Goal: Task Accomplishment & Management: Manage account settings

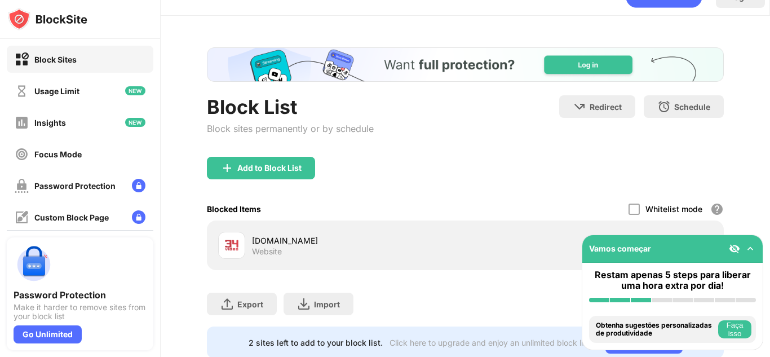
scroll to position [56, 0]
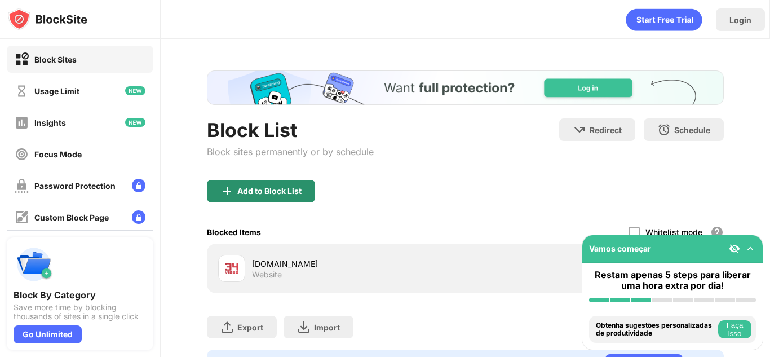
click at [295, 200] on div "Add to Block List" at bounding box center [261, 191] width 108 height 23
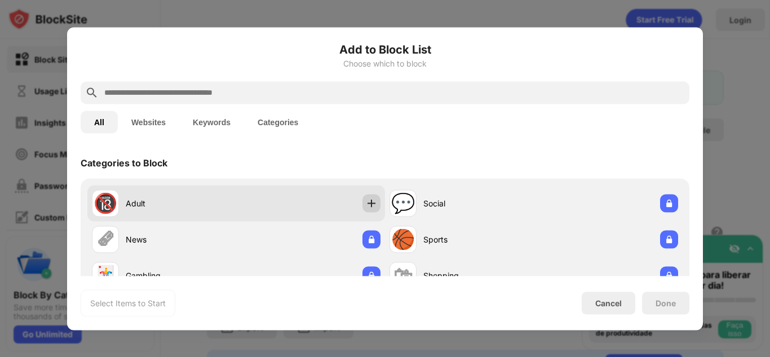
click at [366, 203] on img at bounding box center [371, 202] width 11 height 11
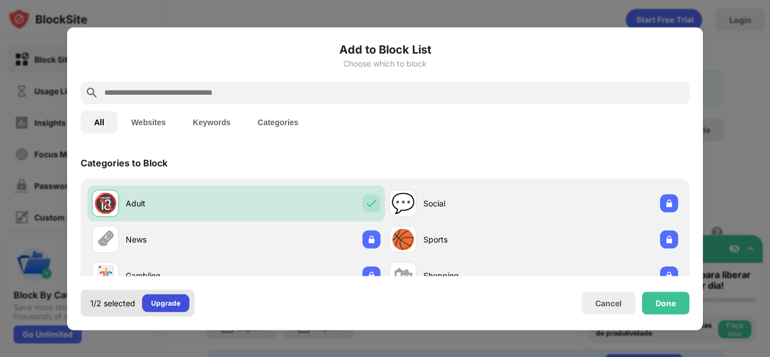
click at [169, 307] on div "Upgrade" at bounding box center [165, 302] width 29 height 11
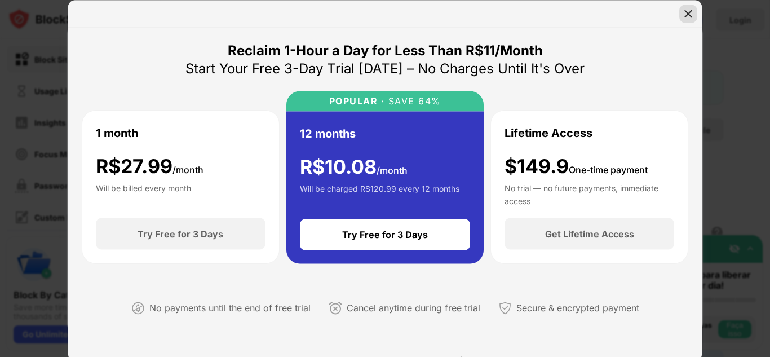
click at [689, 14] on img at bounding box center [688, 13] width 11 height 11
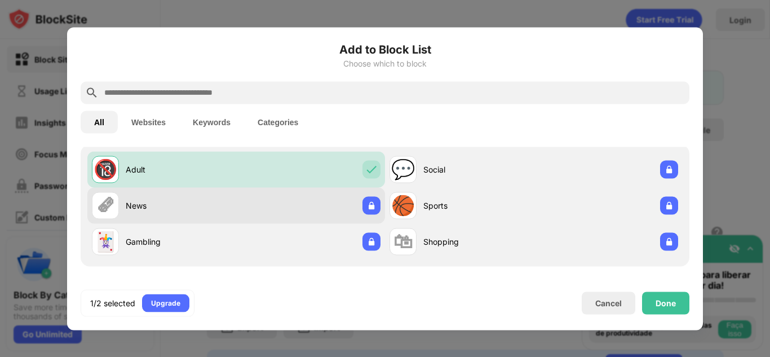
scroll to position [4, 0]
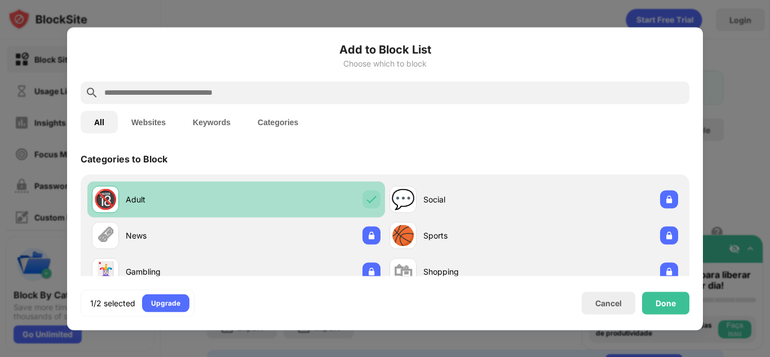
click at [253, 208] on div "🔞 Adult" at bounding box center [236, 199] width 298 height 36
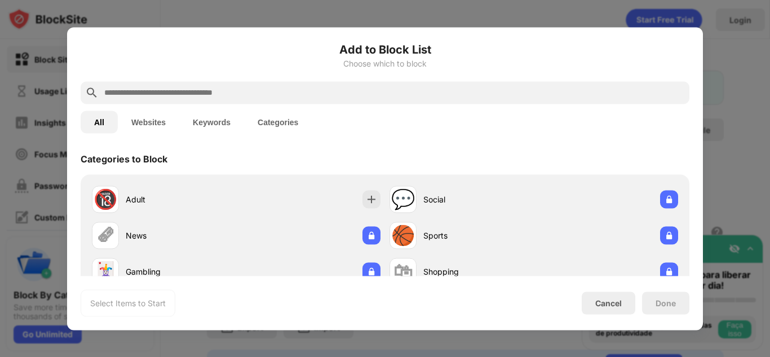
click at [156, 133] on div "All Websites Keywords Categories" at bounding box center [385, 122] width 609 height 36
click at [147, 116] on button "Websites" at bounding box center [148, 121] width 61 height 23
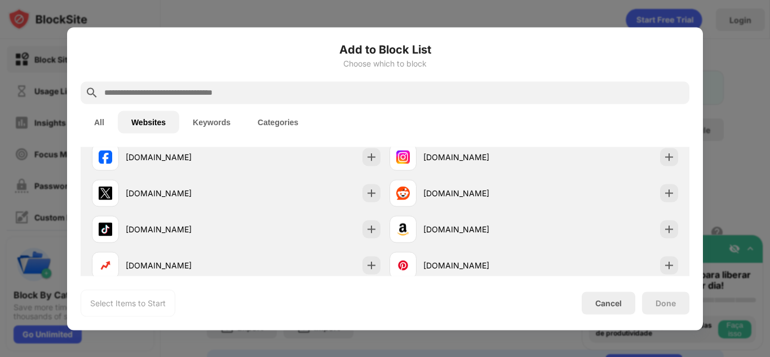
scroll to position [81, 0]
click at [194, 94] on input "text" at bounding box center [394, 93] width 582 height 14
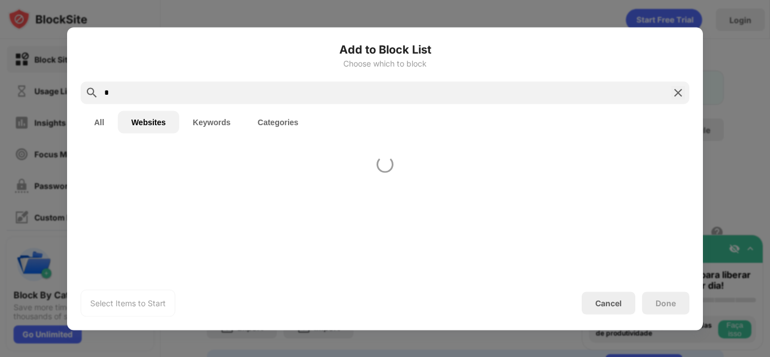
scroll to position [0, 0]
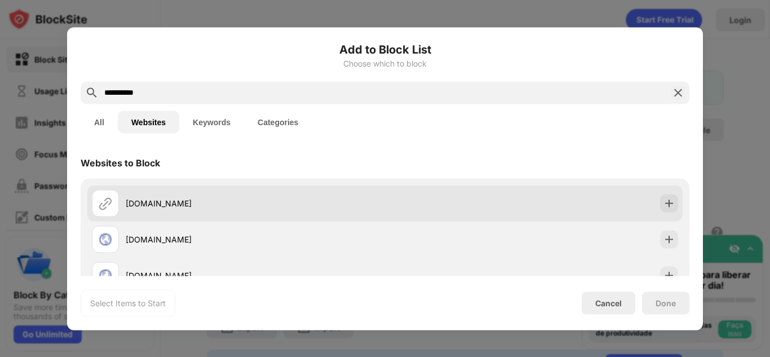
type input "**********"
click at [258, 206] on div "[DOMAIN_NAME]" at bounding box center [255, 203] width 259 height 12
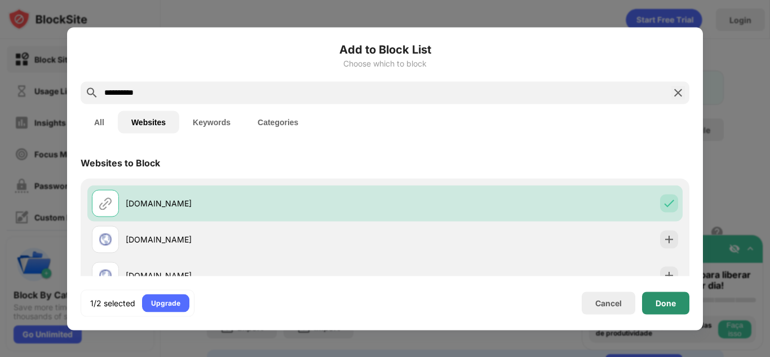
click at [672, 310] on div "Done" at bounding box center [665, 302] width 47 height 23
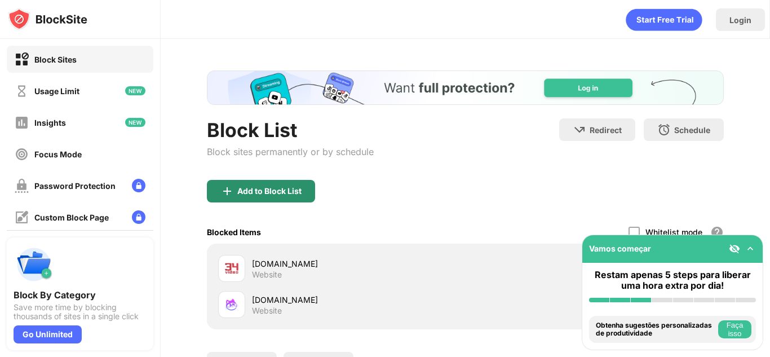
click at [276, 191] on div "Add to Block List" at bounding box center [269, 191] width 64 height 9
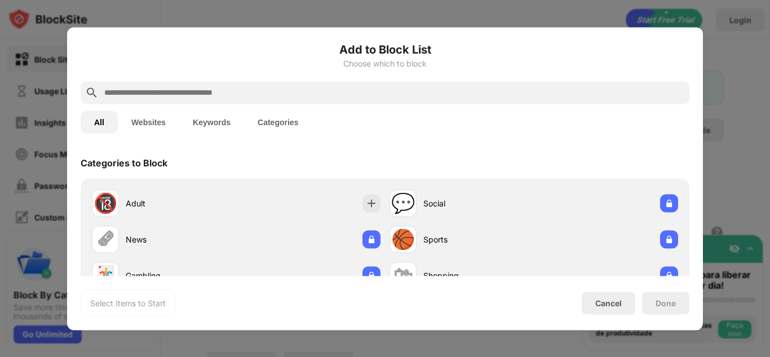
click at [253, 96] on input "text" at bounding box center [394, 93] width 582 height 14
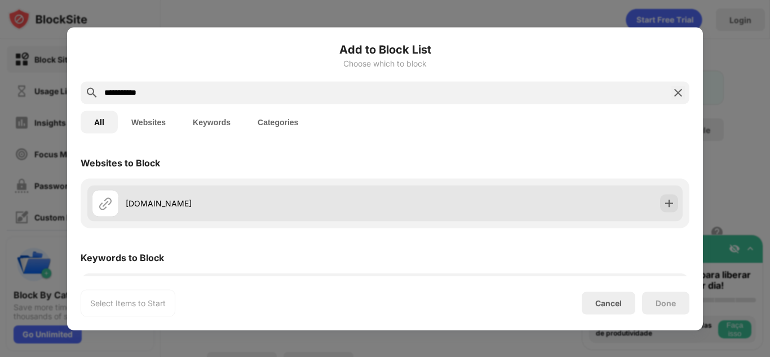
type input "**********"
click at [253, 203] on div "[DOMAIN_NAME]" at bounding box center [255, 203] width 259 height 12
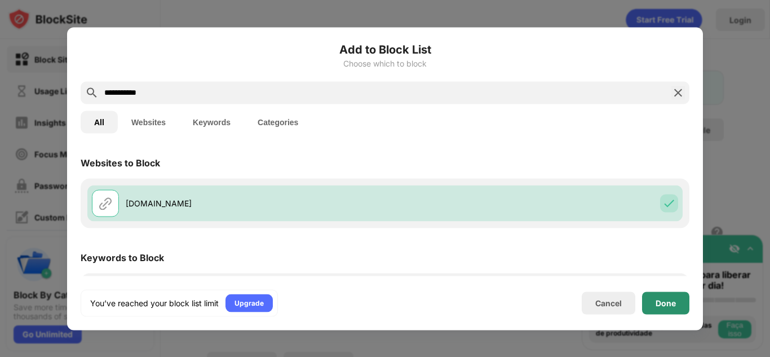
click at [673, 294] on div "Done" at bounding box center [665, 302] width 47 height 23
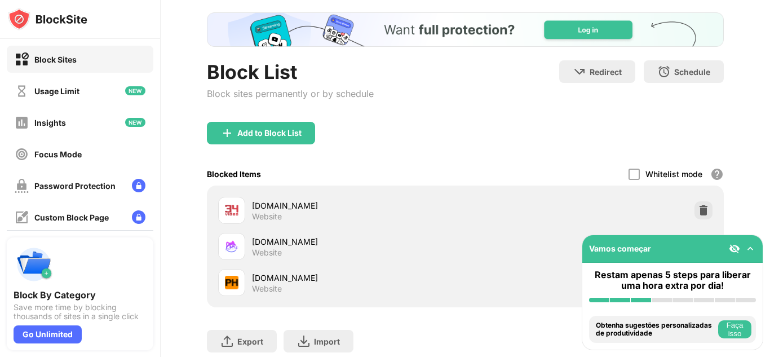
scroll to position [59, 0]
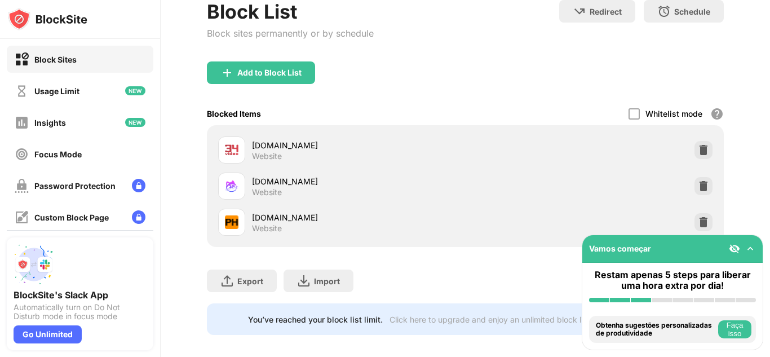
scroll to position [116, 0]
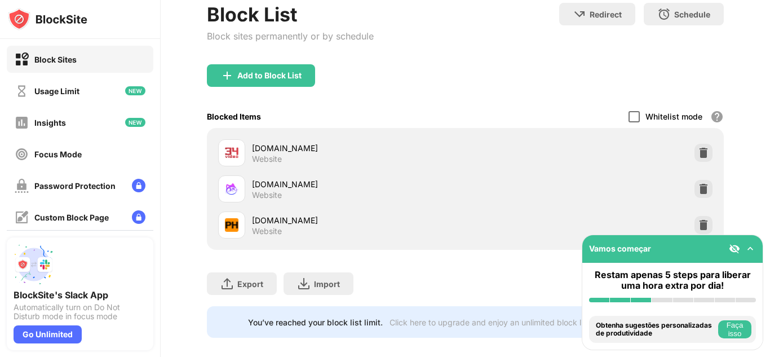
click at [632, 118] on div at bounding box center [634, 116] width 11 height 11
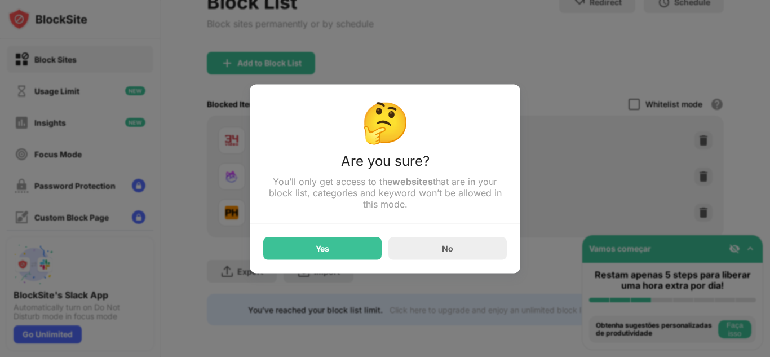
scroll to position [68, 0]
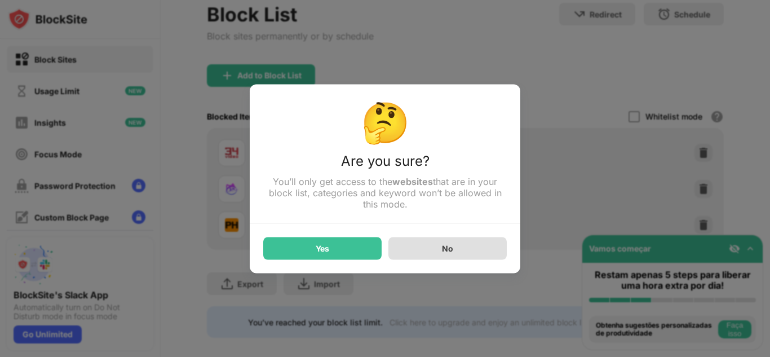
click at [421, 242] on div "No" at bounding box center [447, 248] width 118 height 23
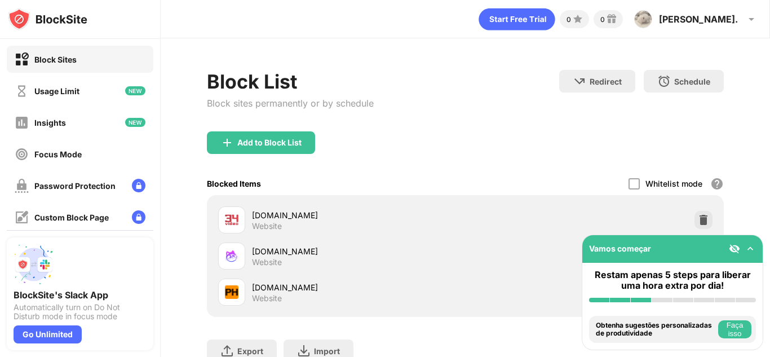
scroll to position [80, 0]
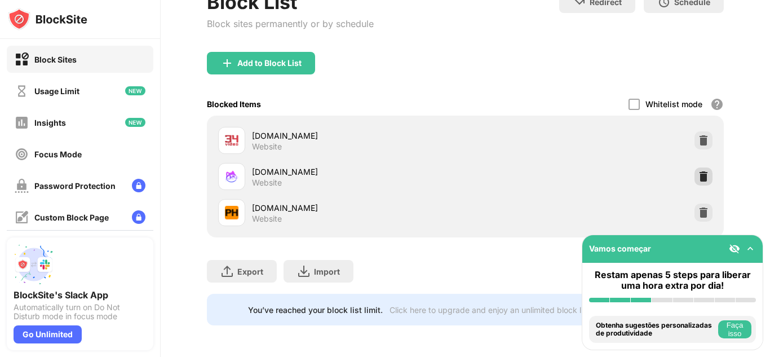
click at [696, 177] on div at bounding box center [703, 176] width 18 height 18
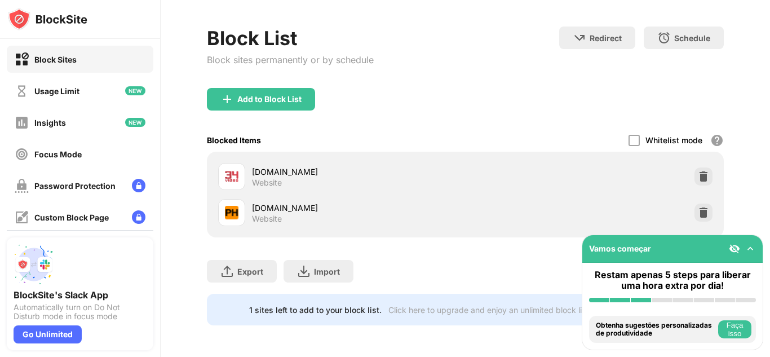
scroll to position [44, 0]
click at [300, 90] on div "Add to Block List" at bounding box center [261, 99] width 108 height 23
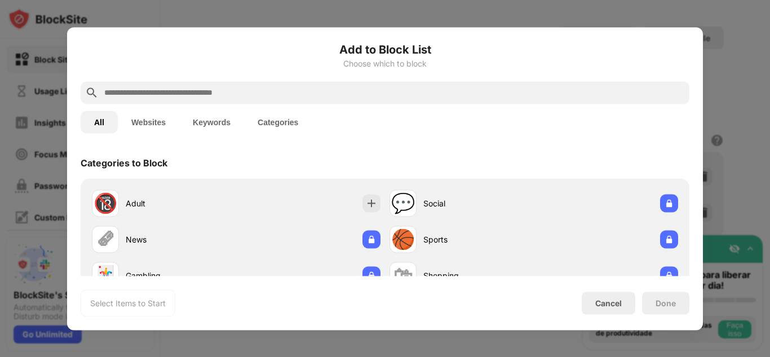
click at [288, 97] on input "text" at bounding box center [394, 93] width 582 height 14
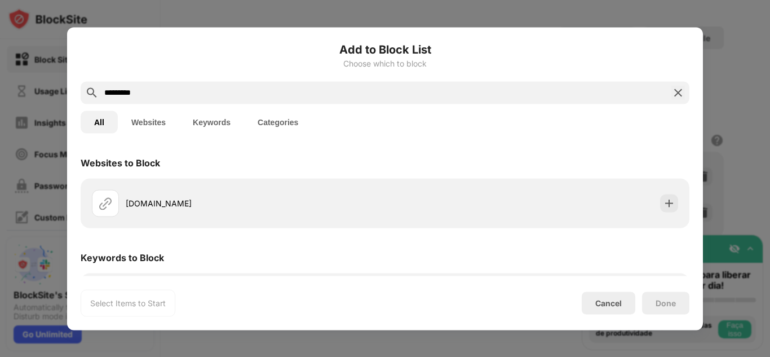
type input "*********"
click at [493, 229] on div "Websites to Block [DOMAIN_NAME] Keywords to Block r [DOMAIN_NAME]" at bounding box center [385, 235] width 609 height 176
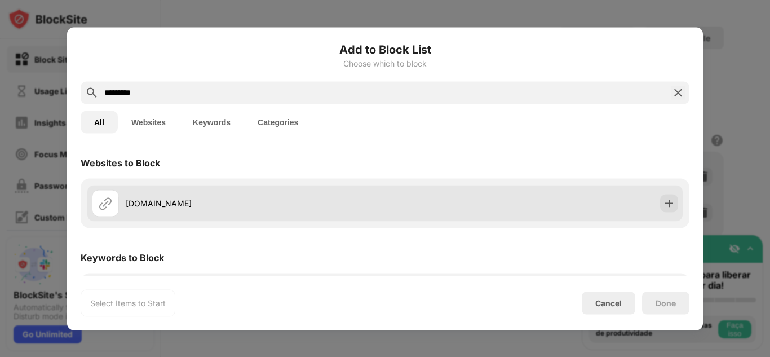
click at [504, 219] on div "[DOMAIN_NAME]" at bounding box center [384, 203] width 595 height 36
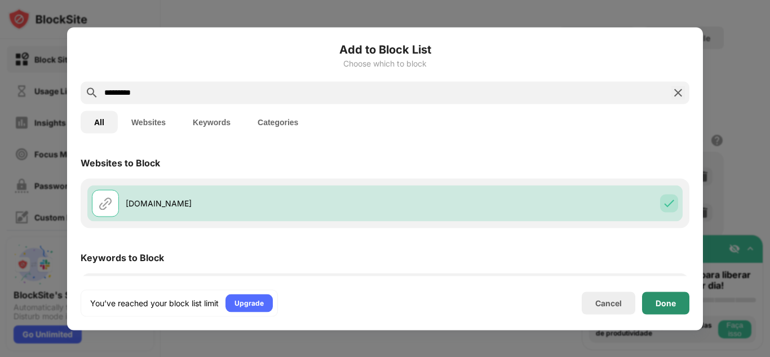
click at [666, 309] on div "Done" at bounding box center [665, 302] width 47 height 23
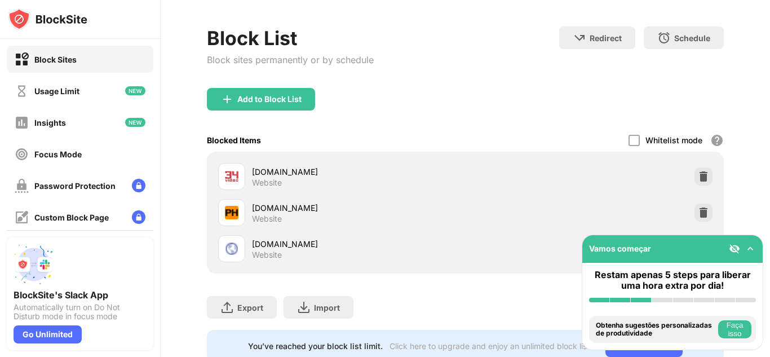
scroll to position [80, 0]
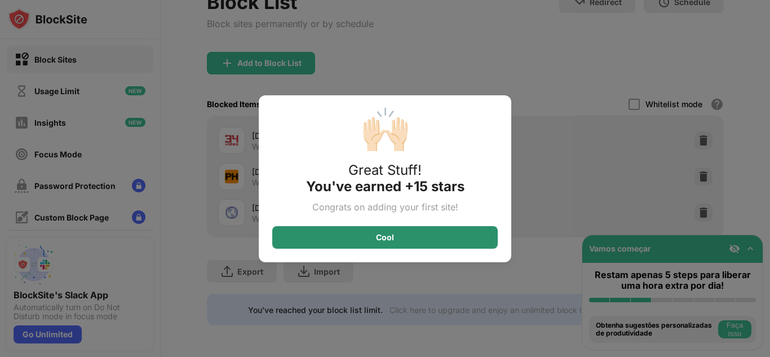
click at [415, 234] on div "Cool" at bounding box center [384, 237] width 225 height 23
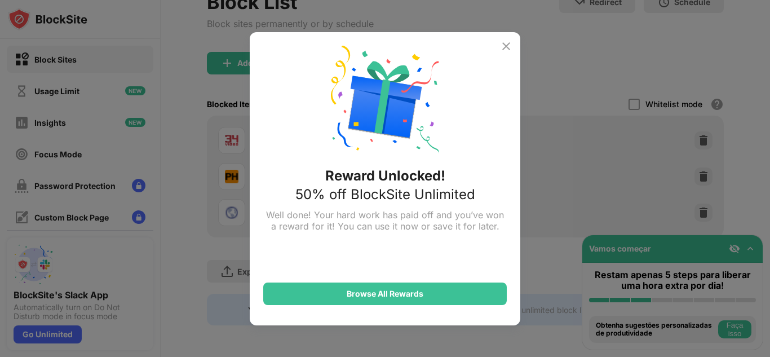
click at [499, 39] on img at bounding box center [506, 46] width 14 height 14
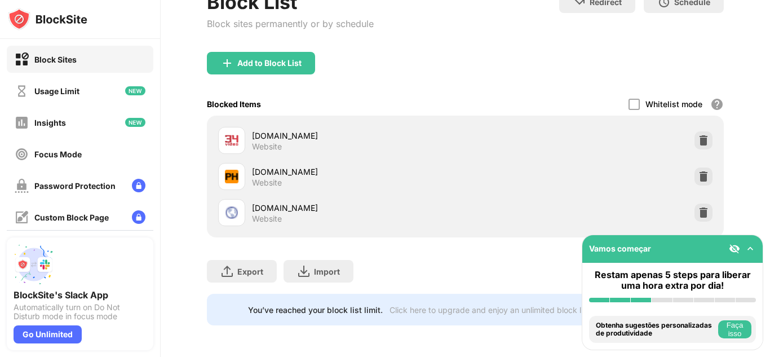
click at [272, 213] on div "[DOMAIN_NAME]" at bounding box center [359, 208] width 214 height 12
click at [459, 217] on div "[DOMAIN_NAME] Website" at bounding box center [359, 213] width 214 height 22
click at [229, 56] on img at bounding box center [227, 63] width 14 height 14
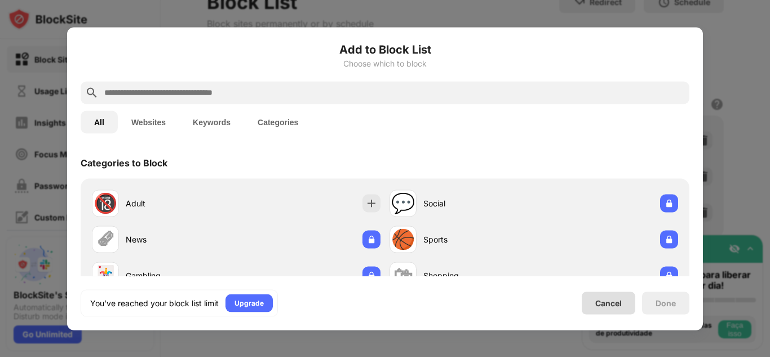
click at [625, 305] on div "Cancel" at bounding box center [609, 302] width 54 height 23
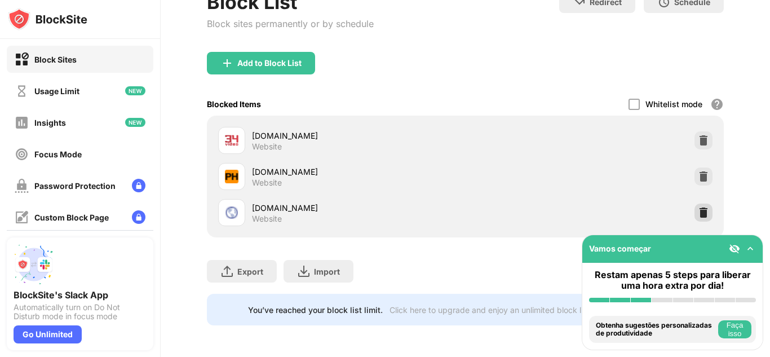
click at [705, 215] on img at bounding box center [703, 212] width 11 height 11
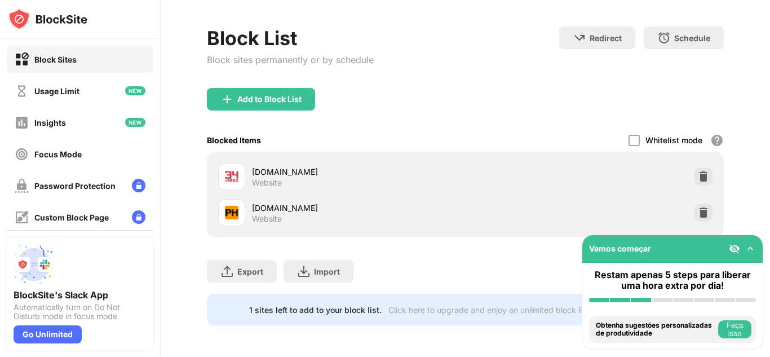
scroll to position [44, 0]
click at [243, 92] on div "Add to Block List" at bounding box center [261, 99] width 108 height 23
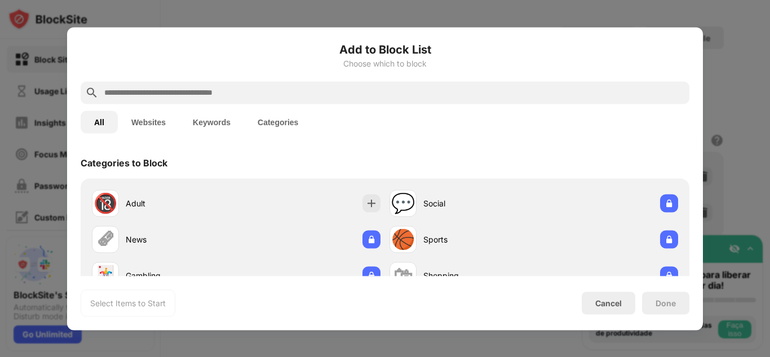
click at [243, 92] on input "text" at bounding box center [394, 93] width 582 height 14
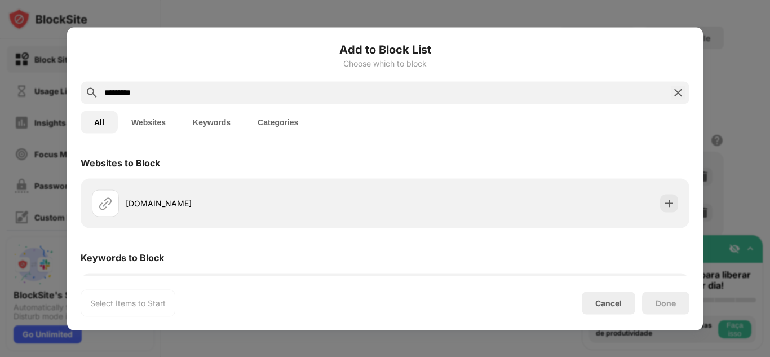
click at [118, 91] on input "*********" at bounding box center [385, 93] width 564 height 14
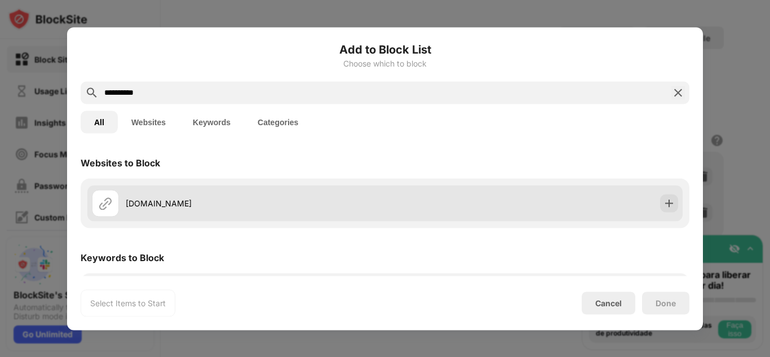
type input "**********"
click at [180, 213] on div "[DOMAIN_NAME]" at bounding box center [238, 202] width 293 height 27
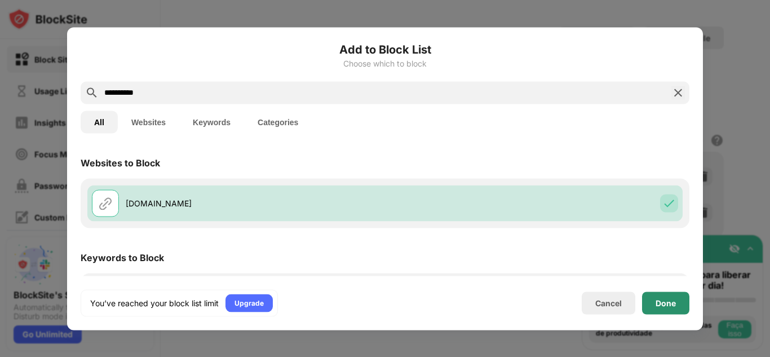
click at [649, 296] on div "Done" at bounding box center [665, 302] width 47 height 23
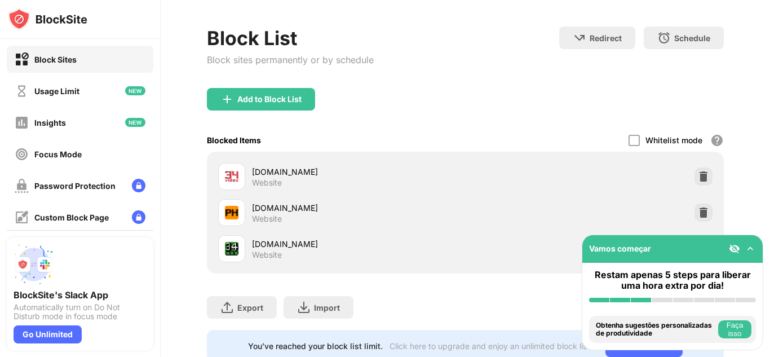
scroll to position [80, 0]
